Goal: Task Accomplishment & Management: Use online tool/utility

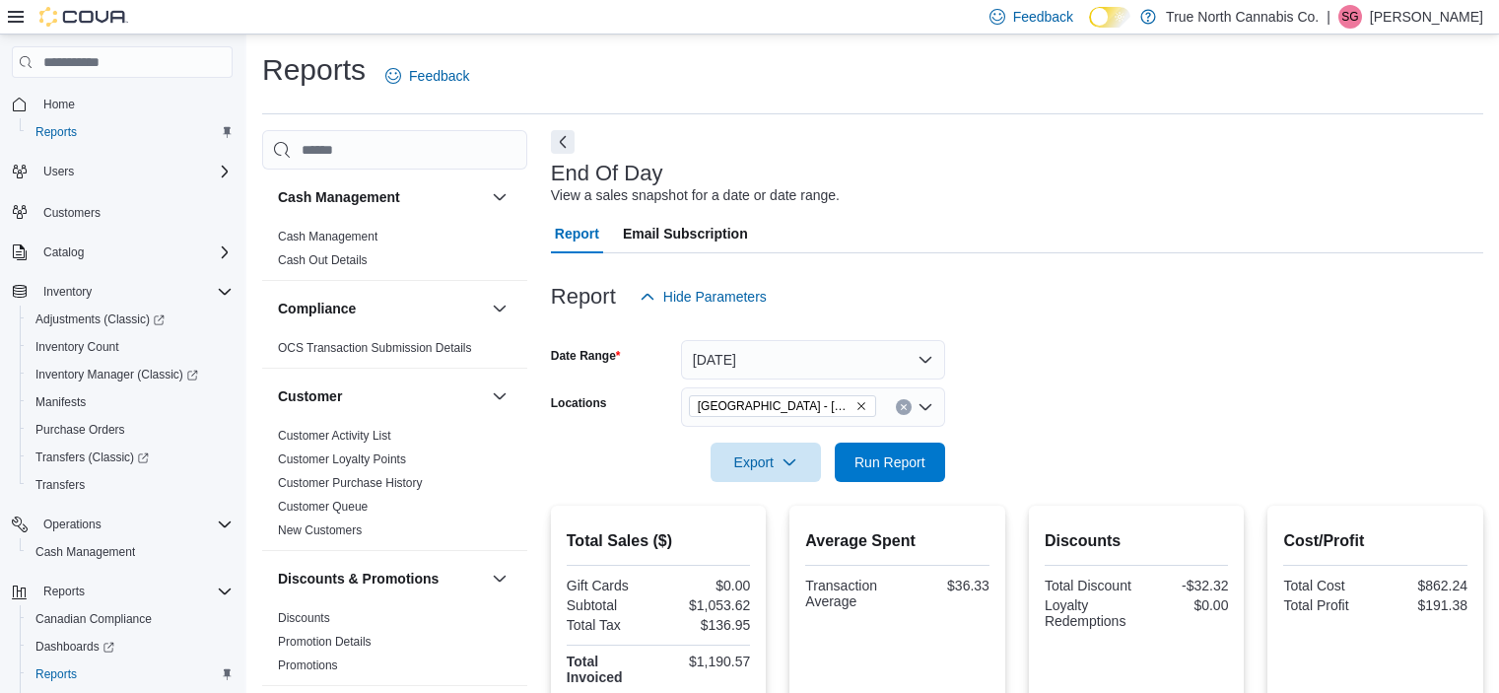
click at [907, 476] on span "Run Report" at bounding box center [890, 462] width 87 height 39
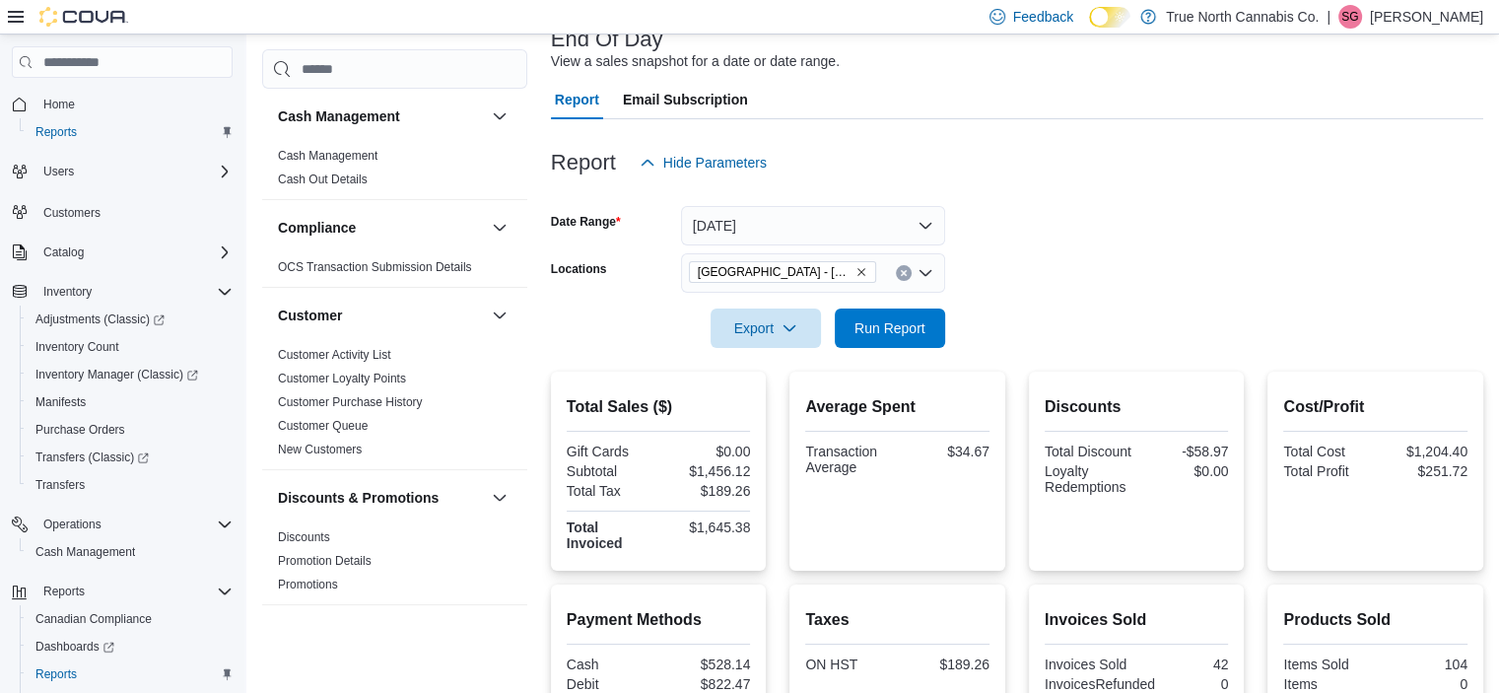
scroll to position [452, 0]
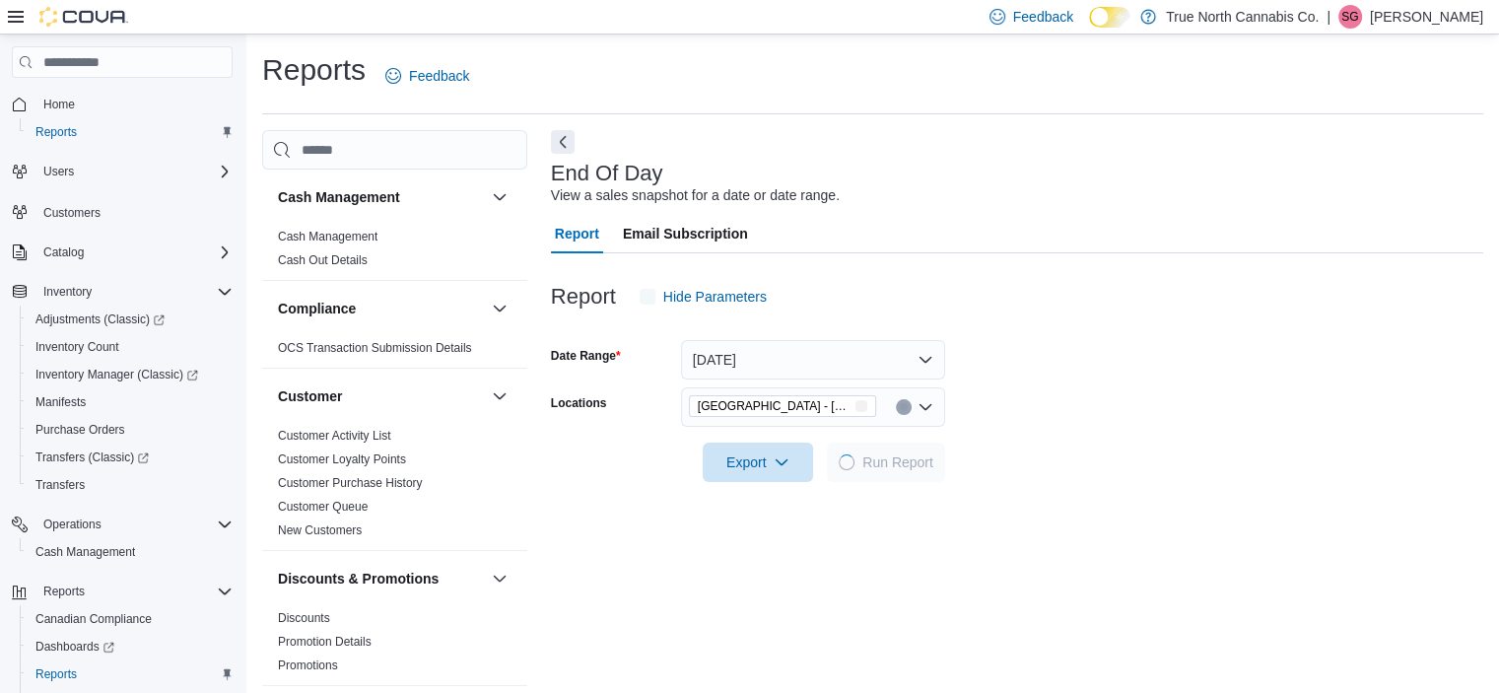
scroll to position [12, 0]
